Goal: Find specific page/section: Find specific page/section

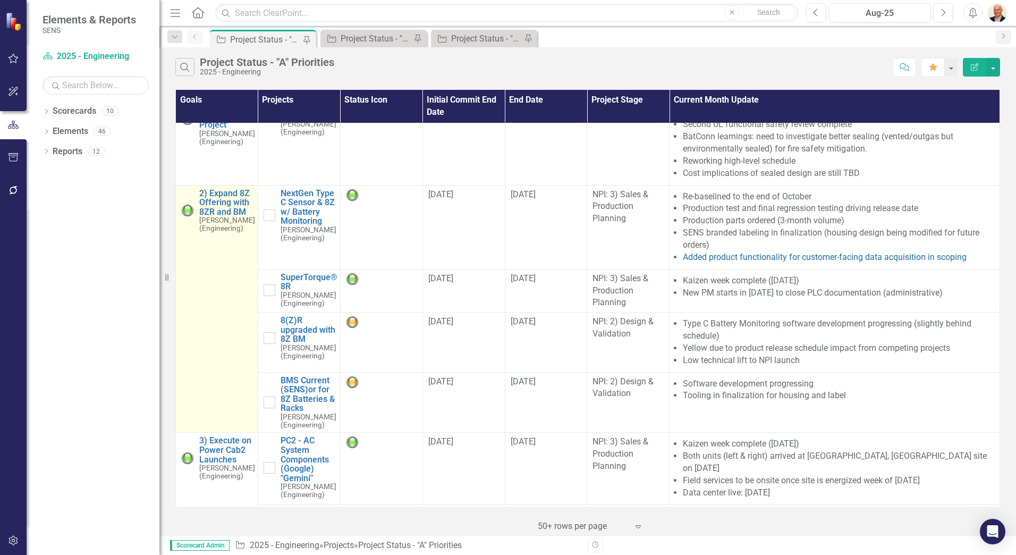
scroll to position [53, 0]
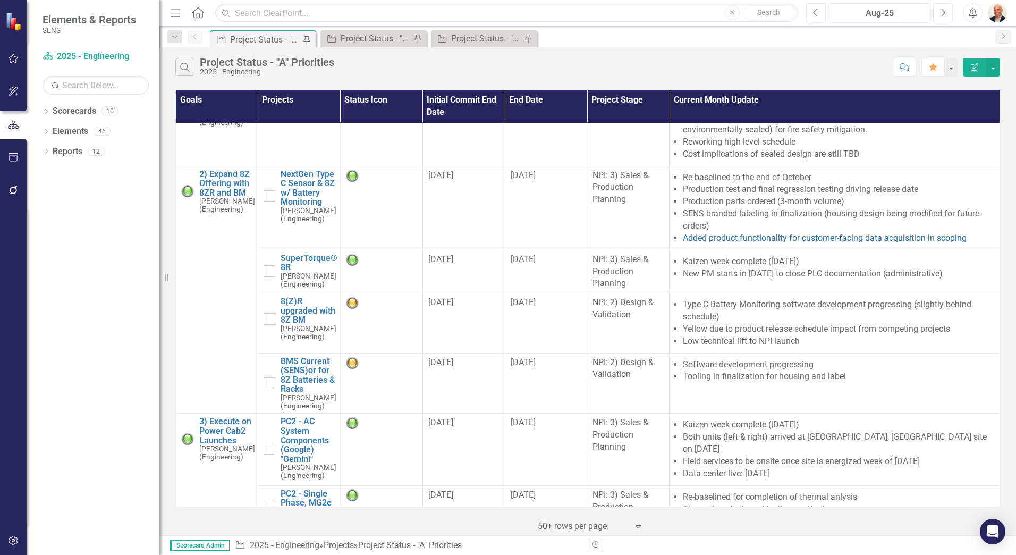
click at [940, 11] on icon "Next" at bounding box center [943, 13] width 6 height 10
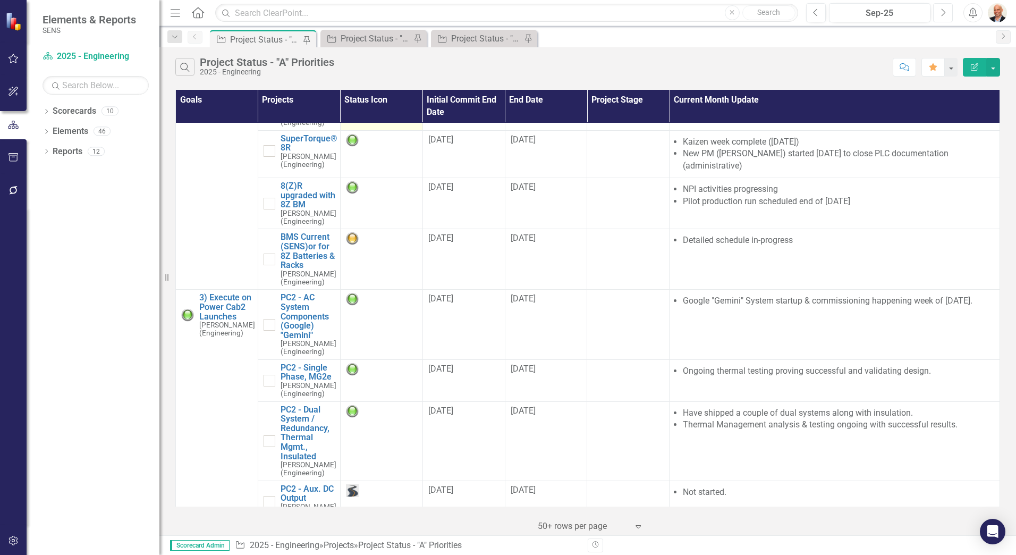
scroll to position [15, 0]
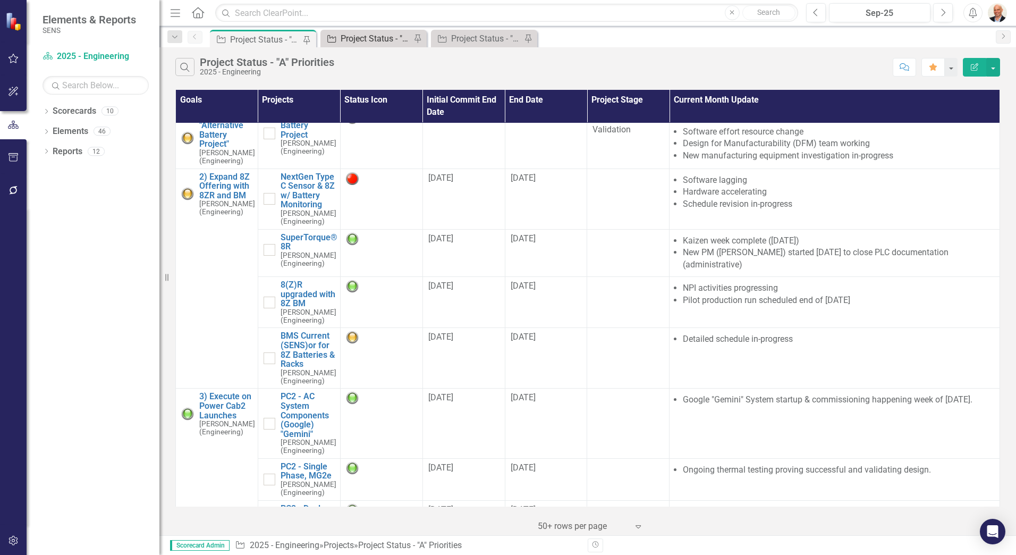
click at [376, 38] on div "Project Status - "B" Priorities" at bounding box center [376, 38] width 70 height 13
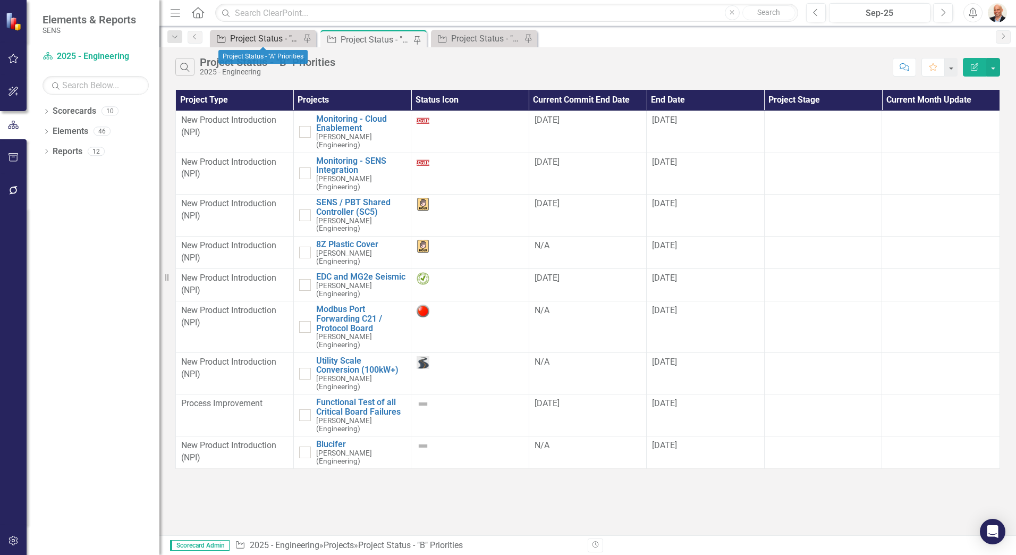
click at [277, 38] on div "Project Status - "A" Priorities" at bounding box center [265, 38] width 70 height 13
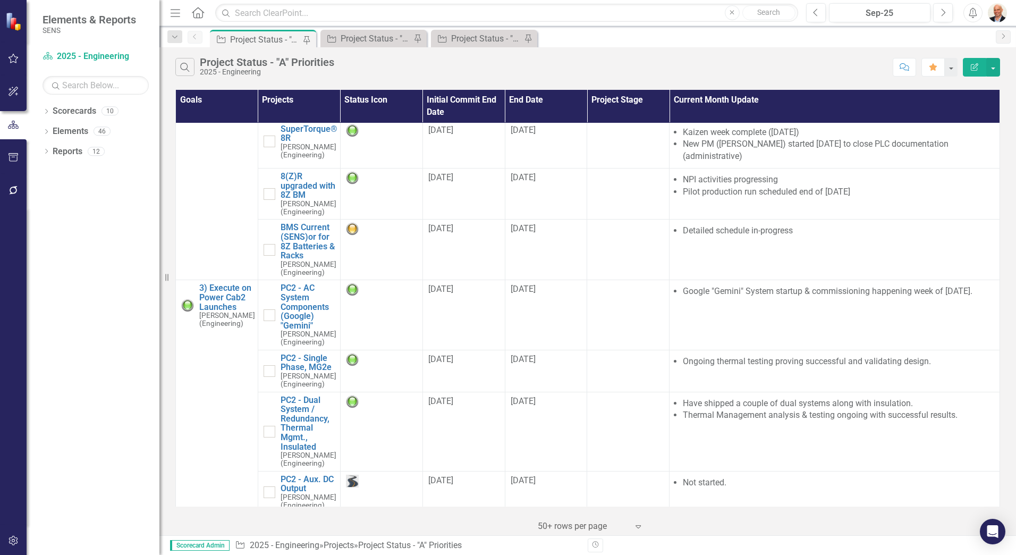
scroll to position [15, 0]
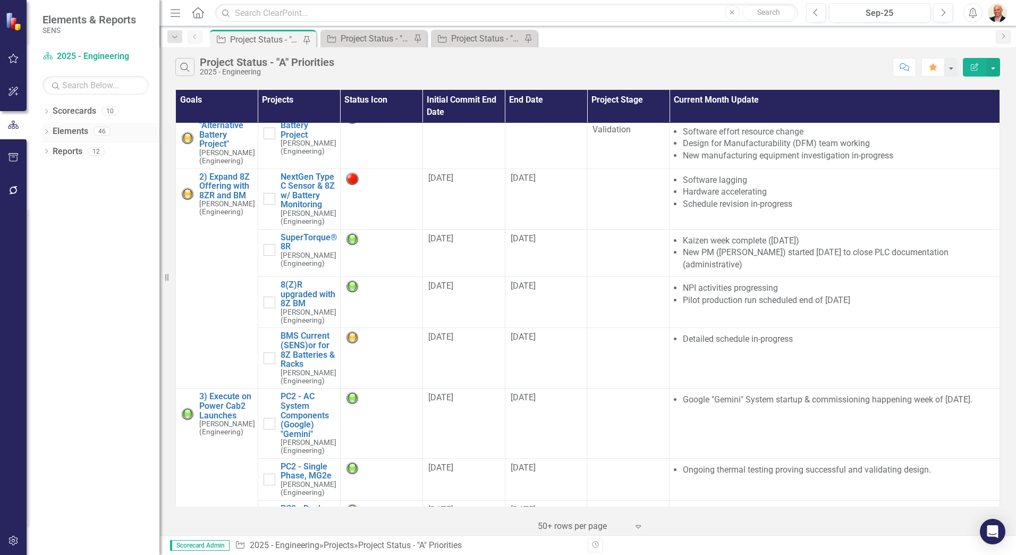
click at [49, 127] on div "Dropdown Elements 46" at bounding box center [101, 133] width 117 height 20
click at [48, 132] on icon "Dropdown" at bounding box center [46, 133] width 7 height 6
click at [78, 188] on link "Project Projects" at bounding box center [81, 191] width 46 height 12
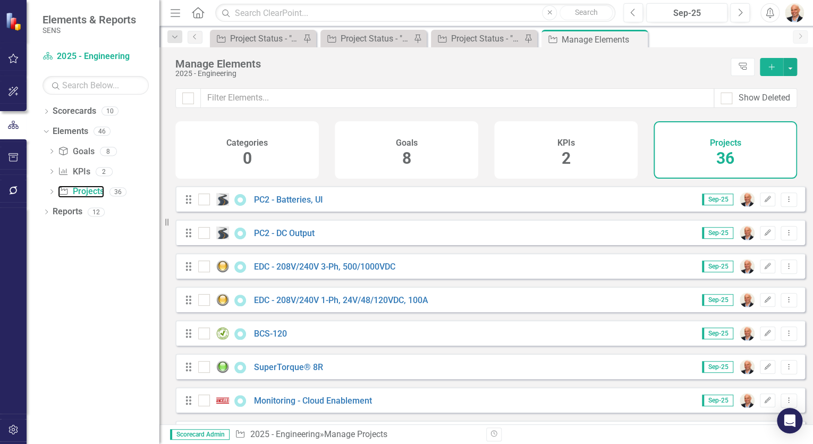
scroll to position [308, 0]
